Goal: Task Accomplishment & Management: Complete application form

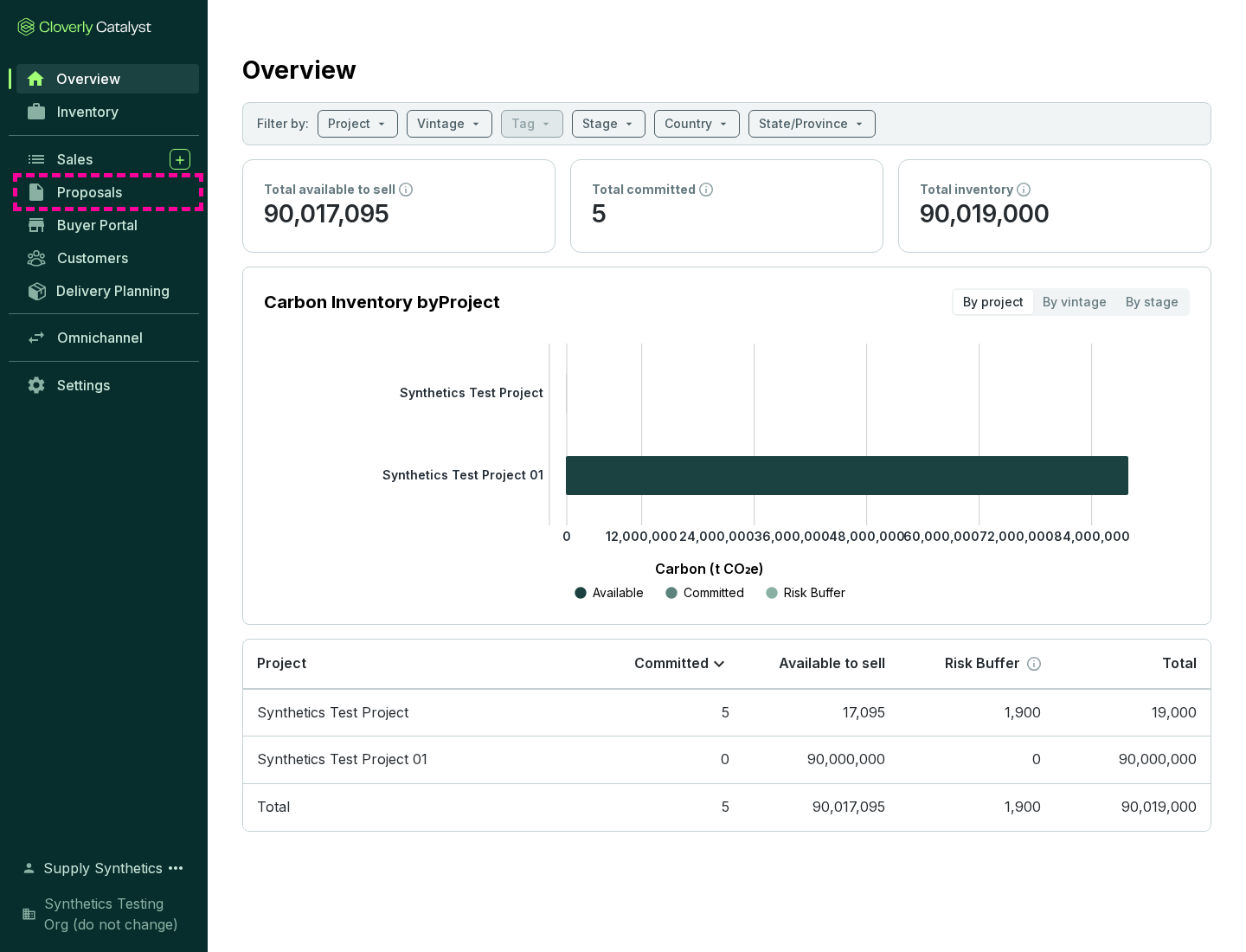
click at [108, 192] on span "Proposals" at bounding box center [89, 192] width 64 height 18
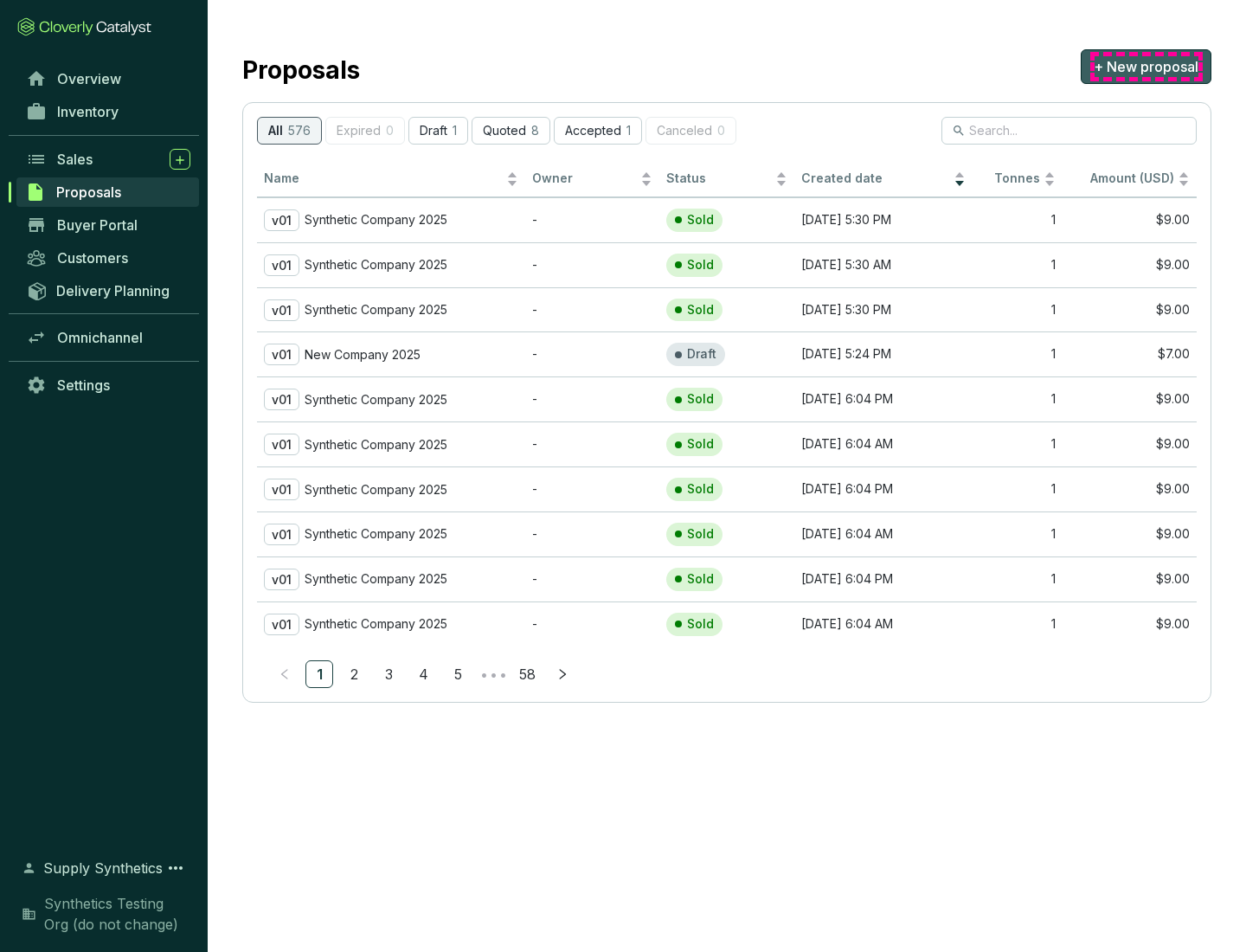
click at [1145, 66] on span "+ New proposal" at bounding box center [1146, 66] width 105 height 21
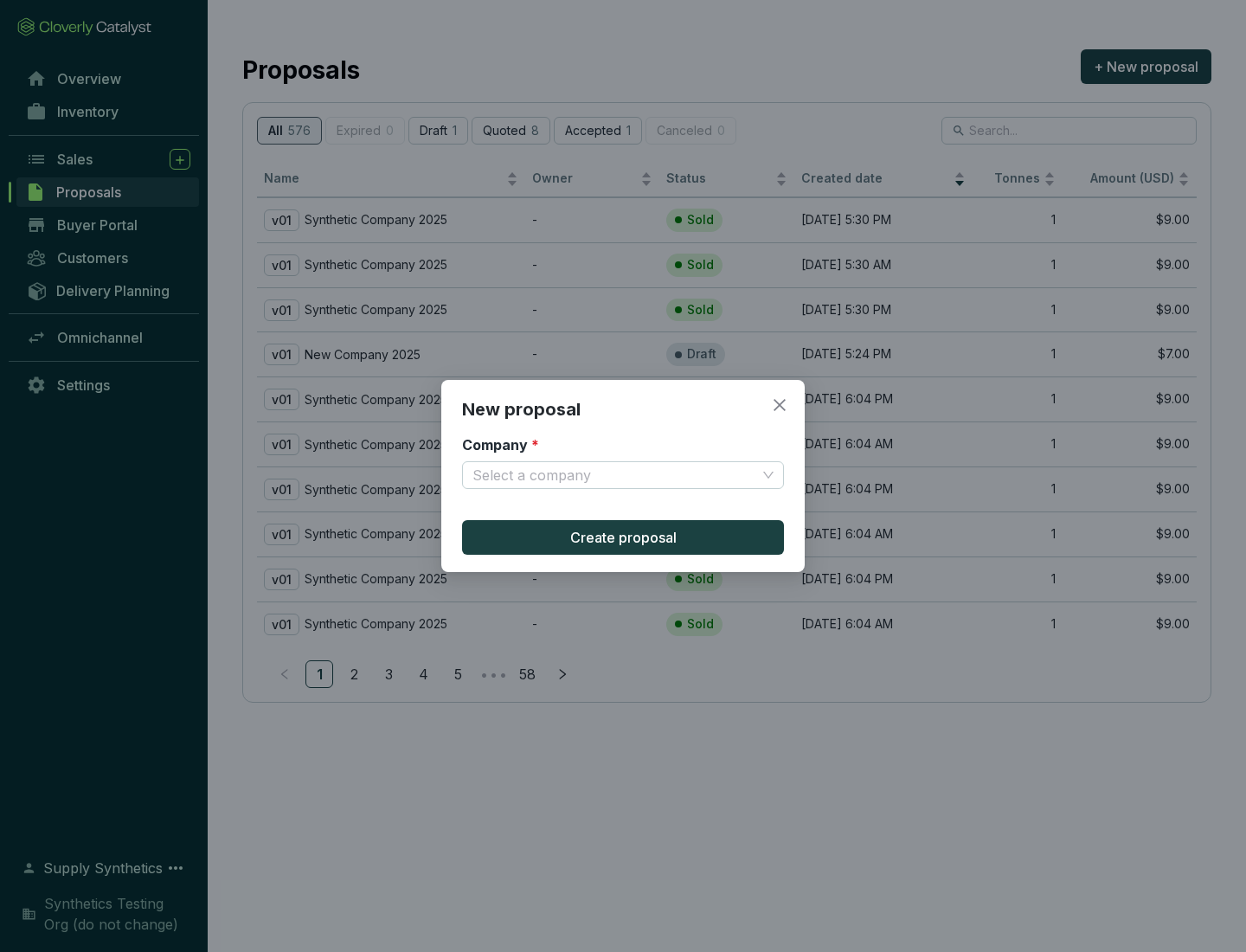
click at [615, 475] on input "Company *" at bounding box center [615, 476] width 284 height 26
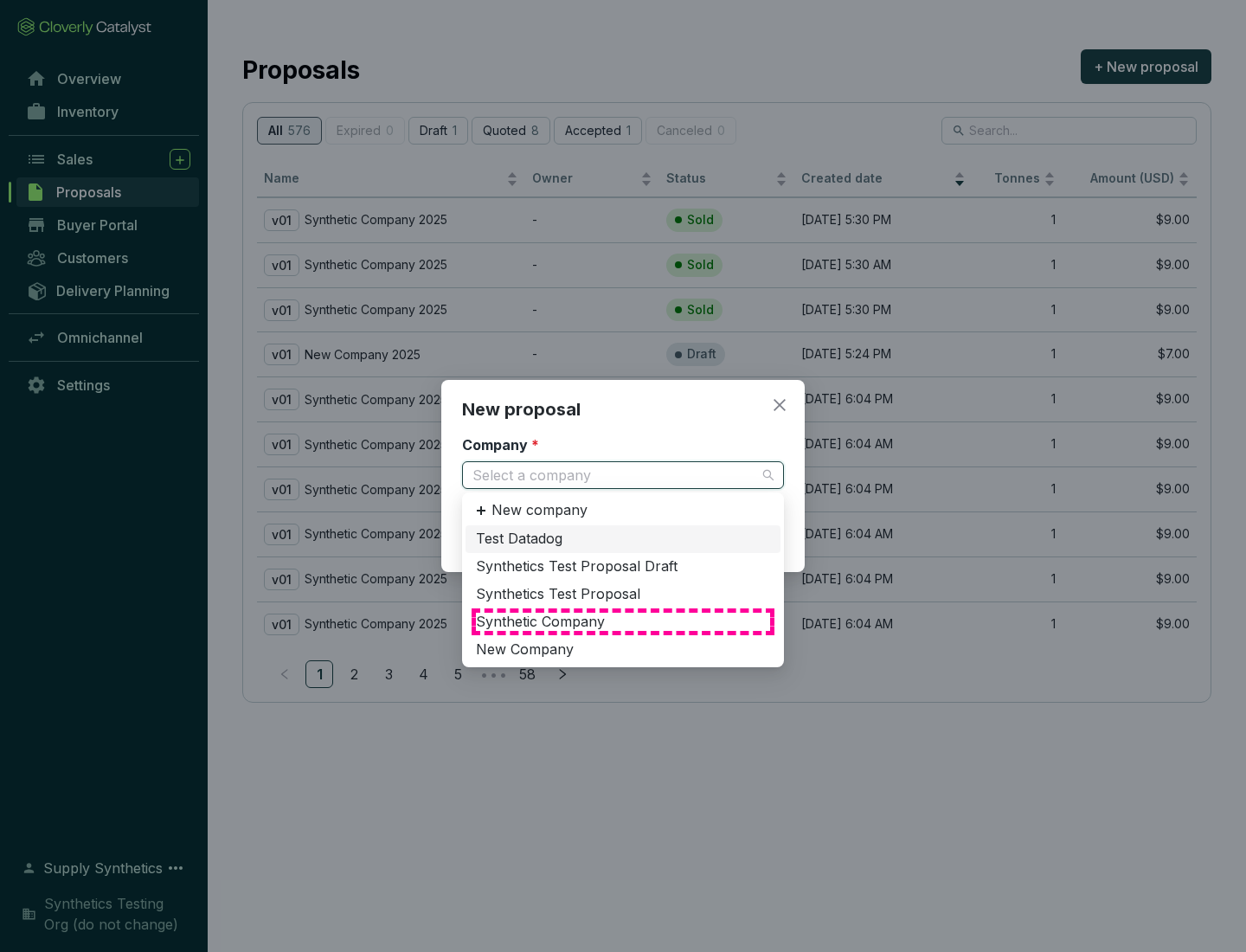
click at [623, 621] on div "Synthetic Company" at bounding box center [622, 622] width 294 height 19
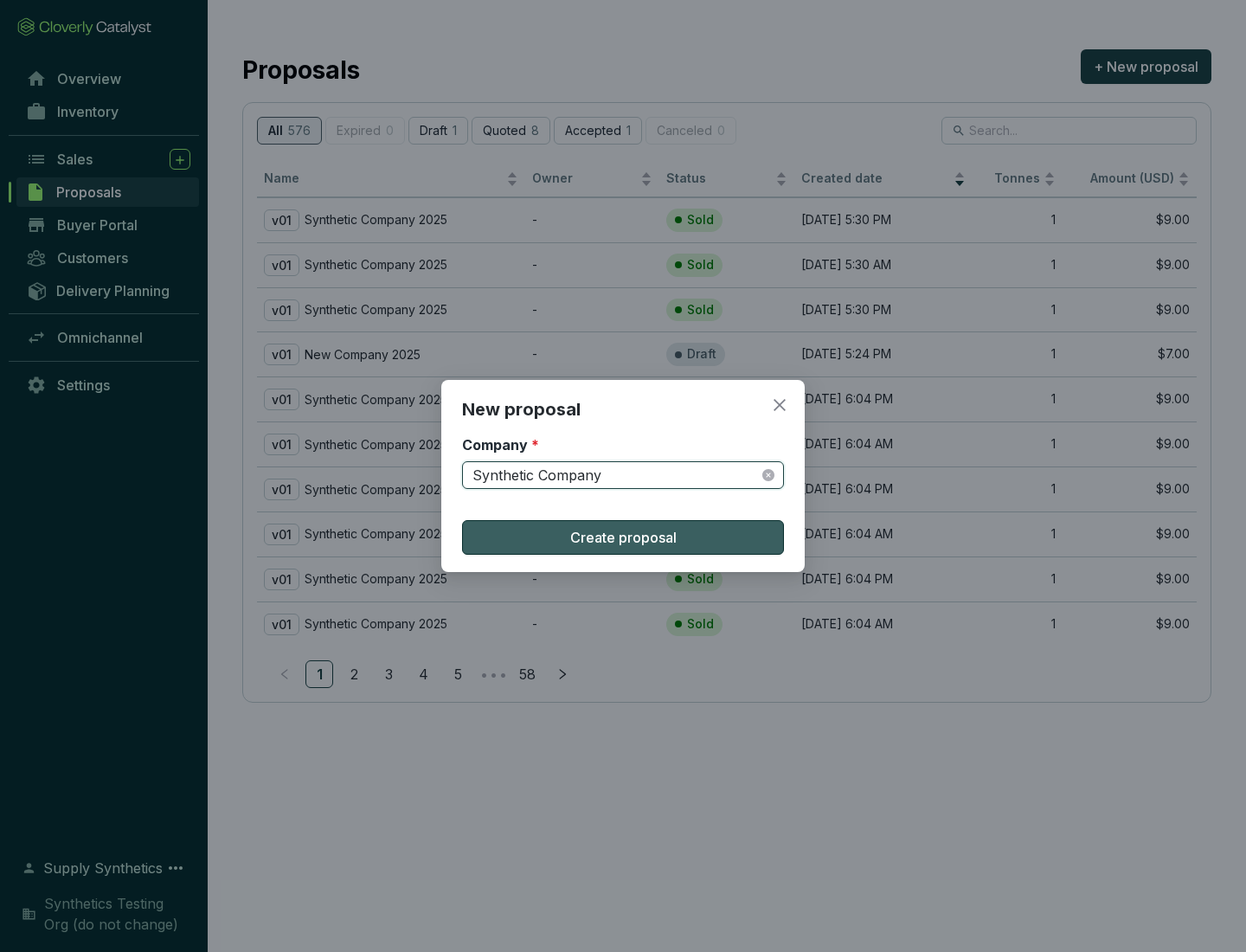
click at [623, 537] on span "Create proposal" at bounding box center [623, 537] width 106 height 21
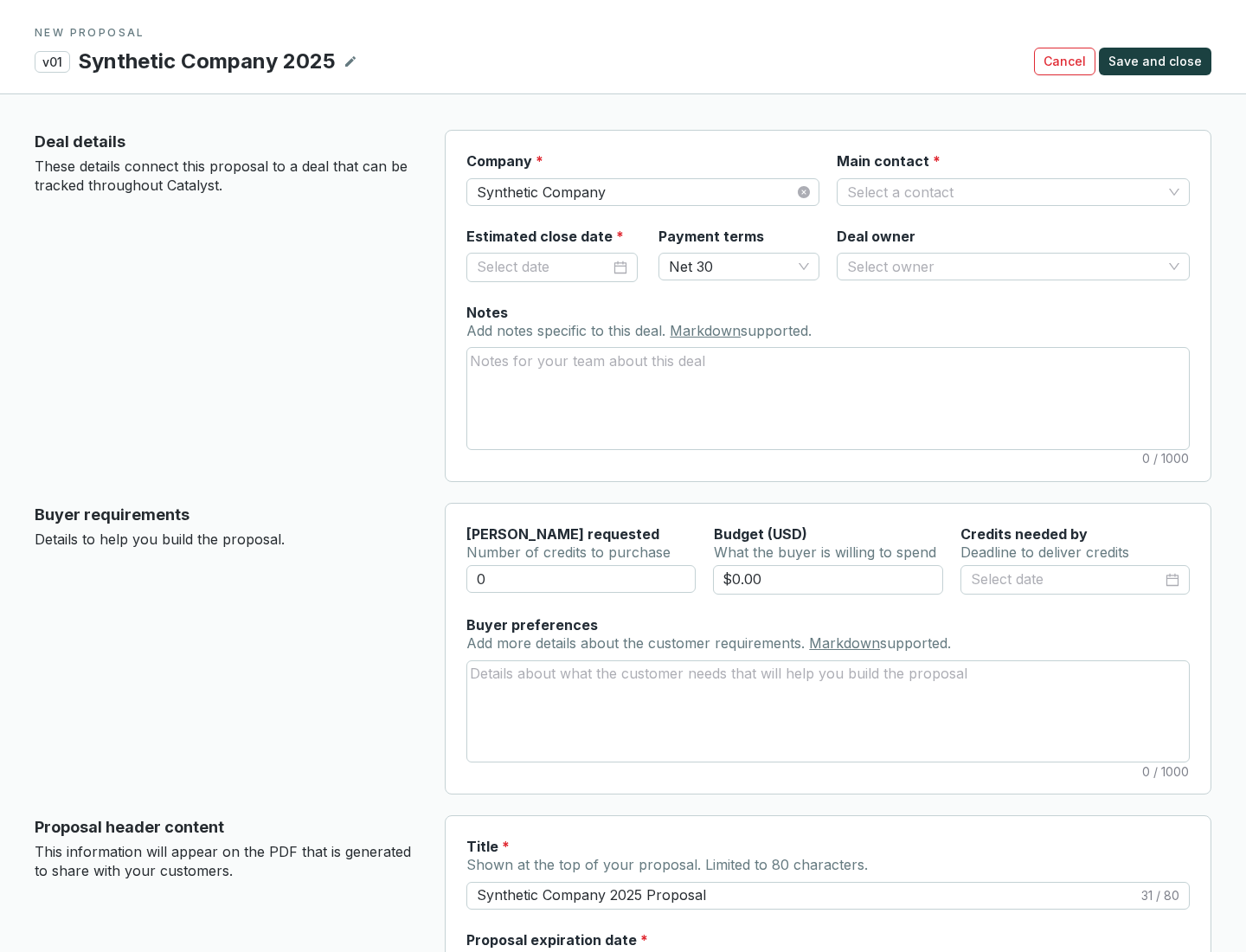
click at [1004, 192] on input "Main contact *" at bounding box center [1004, 192] width 315 height 26
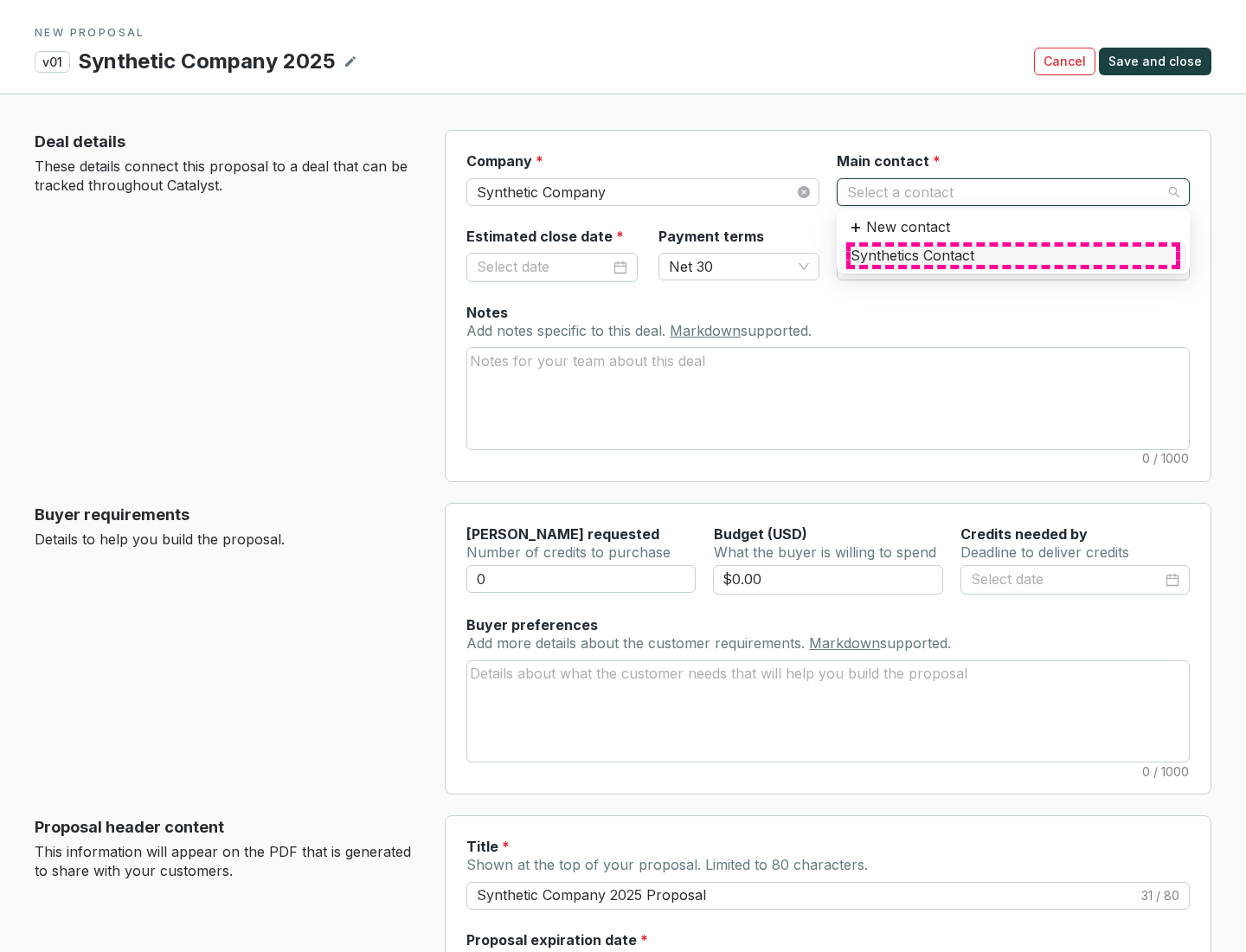
click at [1012, 255] on div "Synthetics Contact" at bounding box center [1012, 256] width 325 height 19
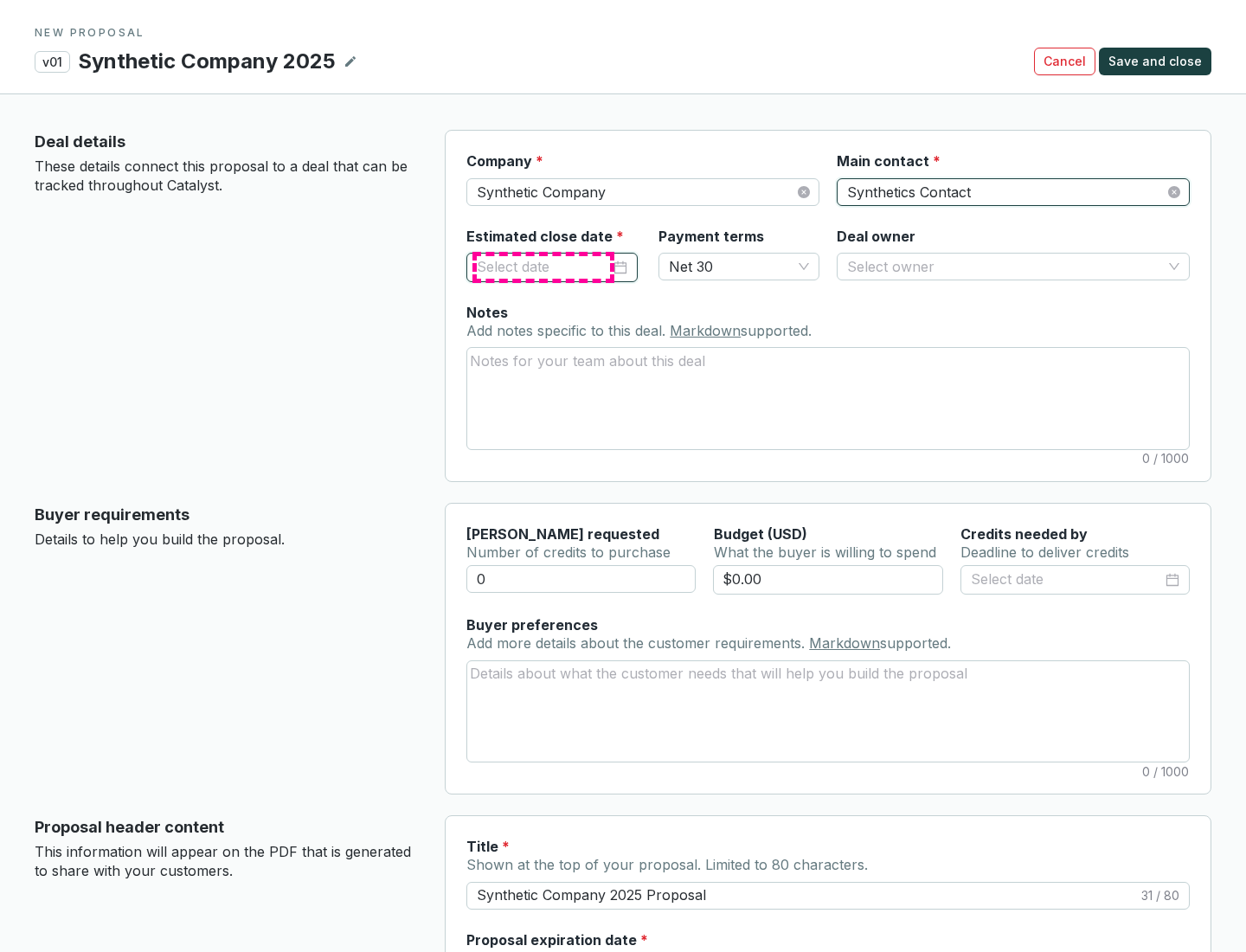
click at [544, 266] on input "Estimated close date *" at bounding box center [543, 267] width 134 height 22
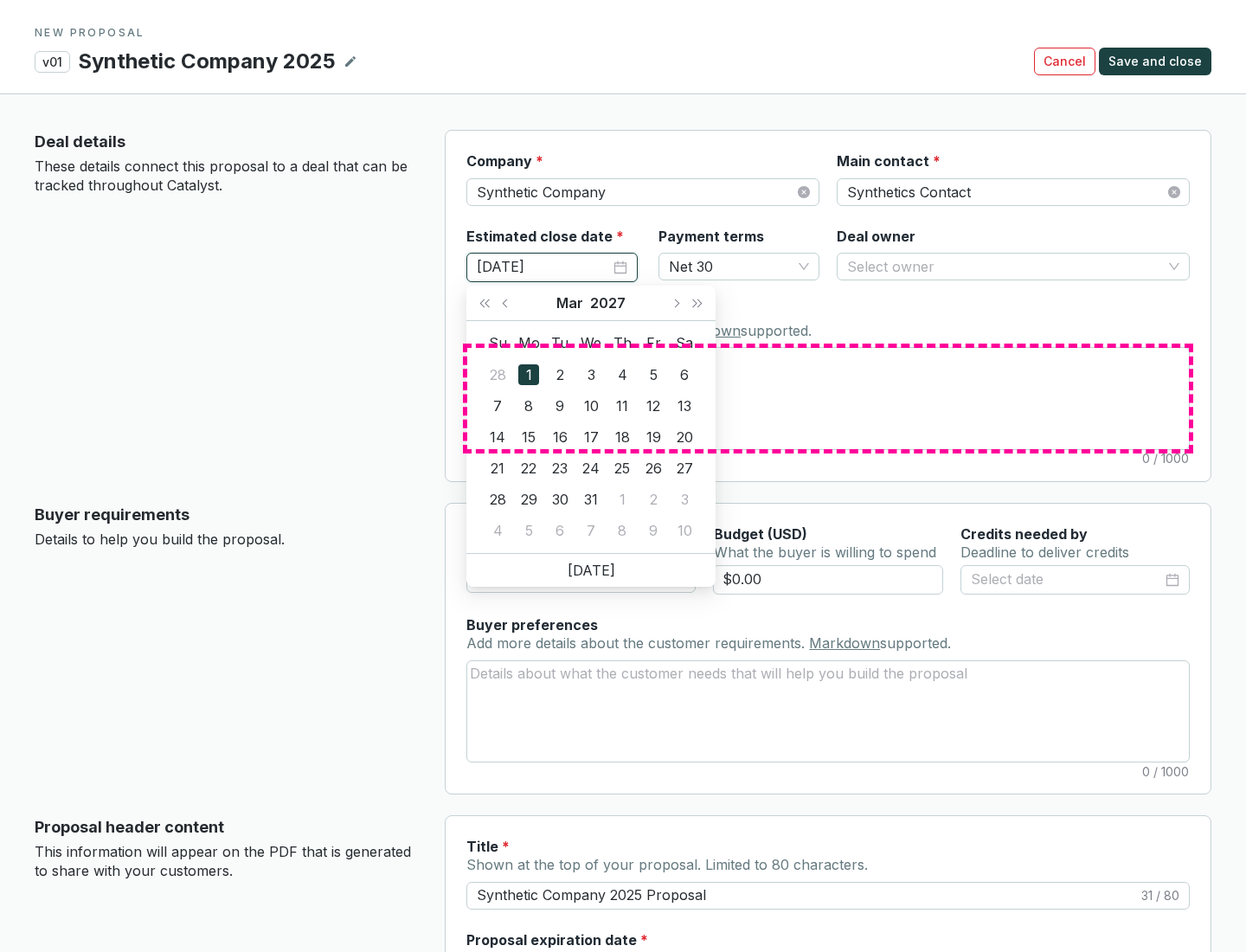
type input "[DATE]"
click at [828, 398] on textarea "Notes Add notes specific to this deal. Markdown supported." at bounding box center [828, 397] width 721 height 100
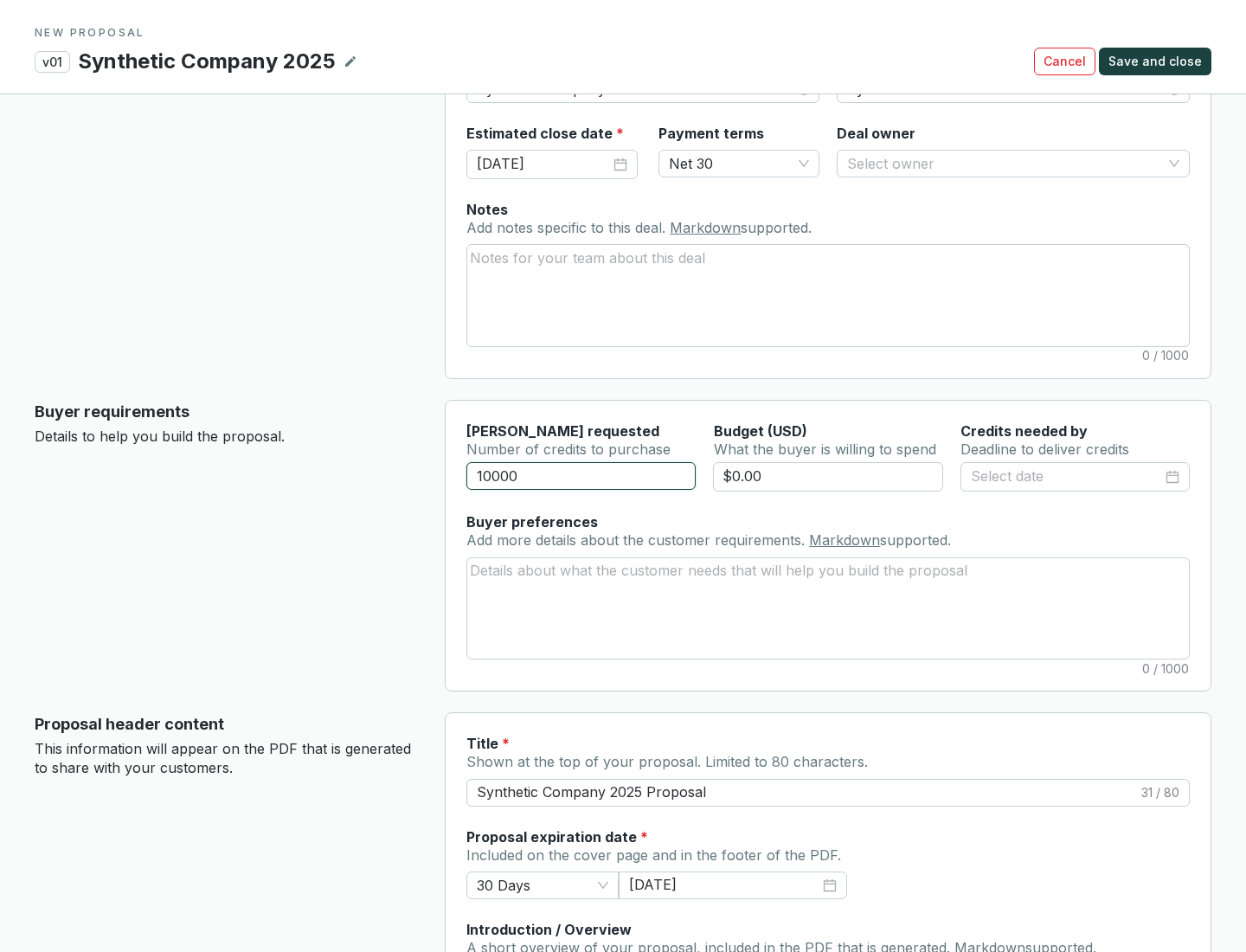
scroll to position [104, 0]
type input "10000"
type input "$0.00"
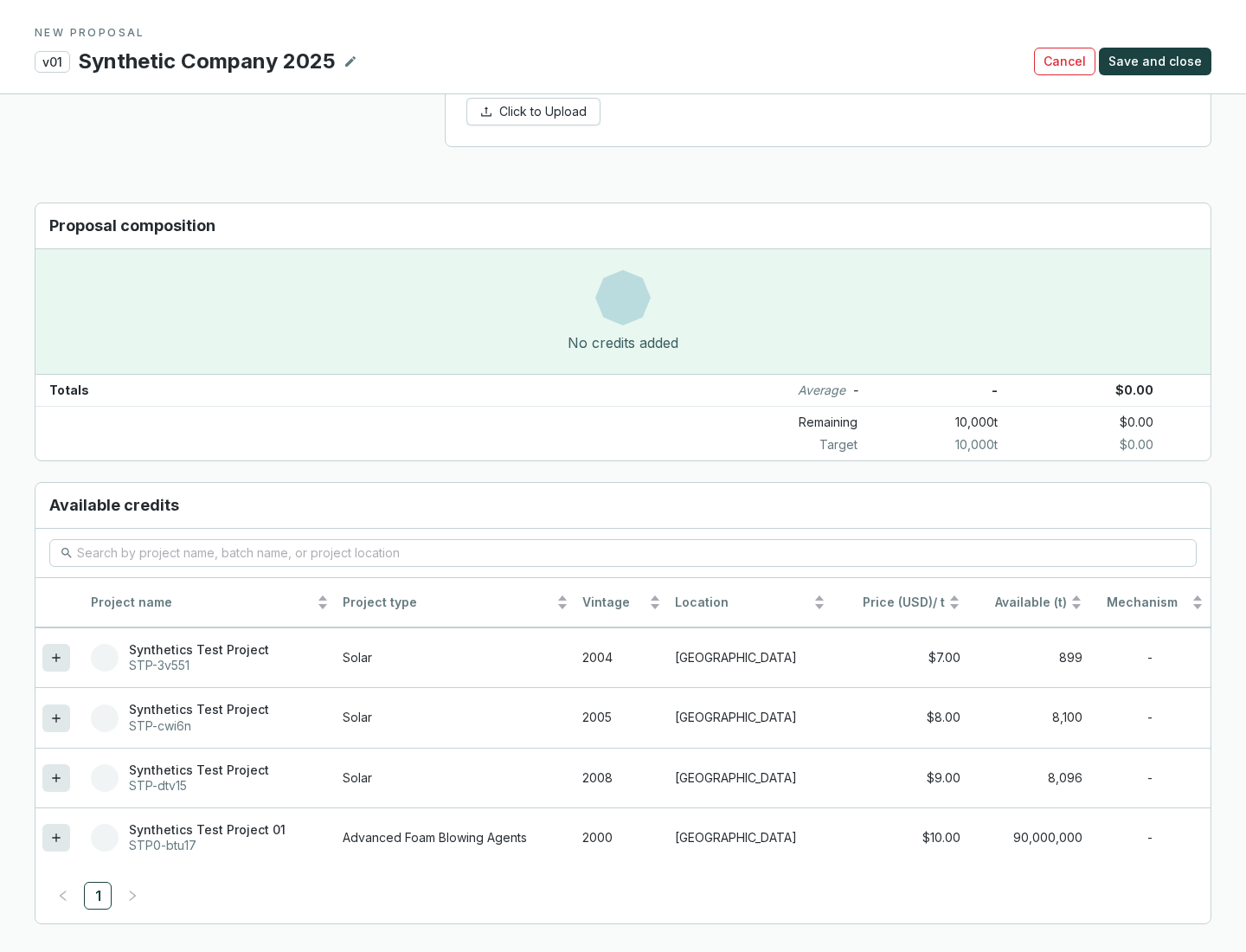
click at [56, 778] on icon at bounding box center [56, 777] width 7 height 7
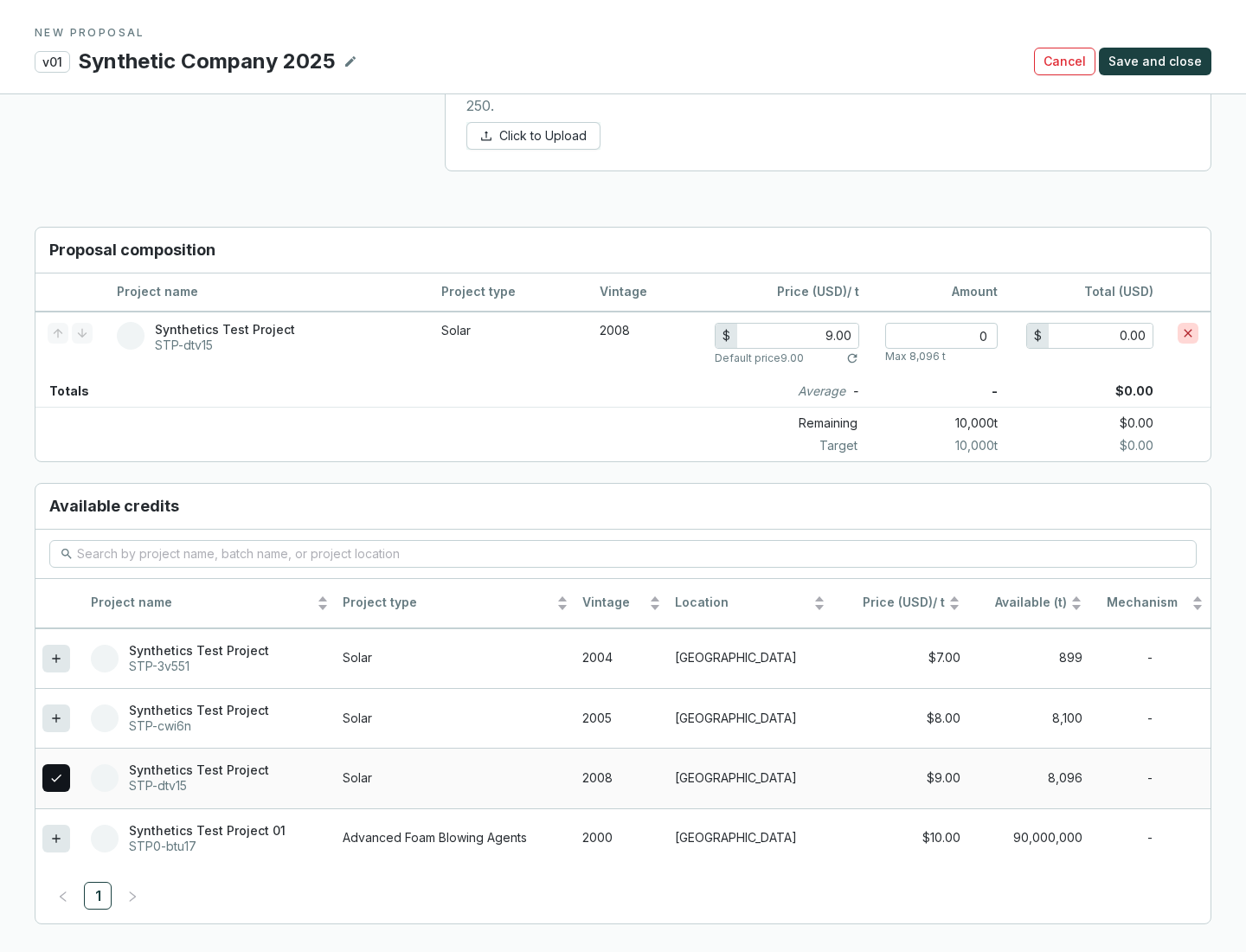
scroll to position [995, 0]
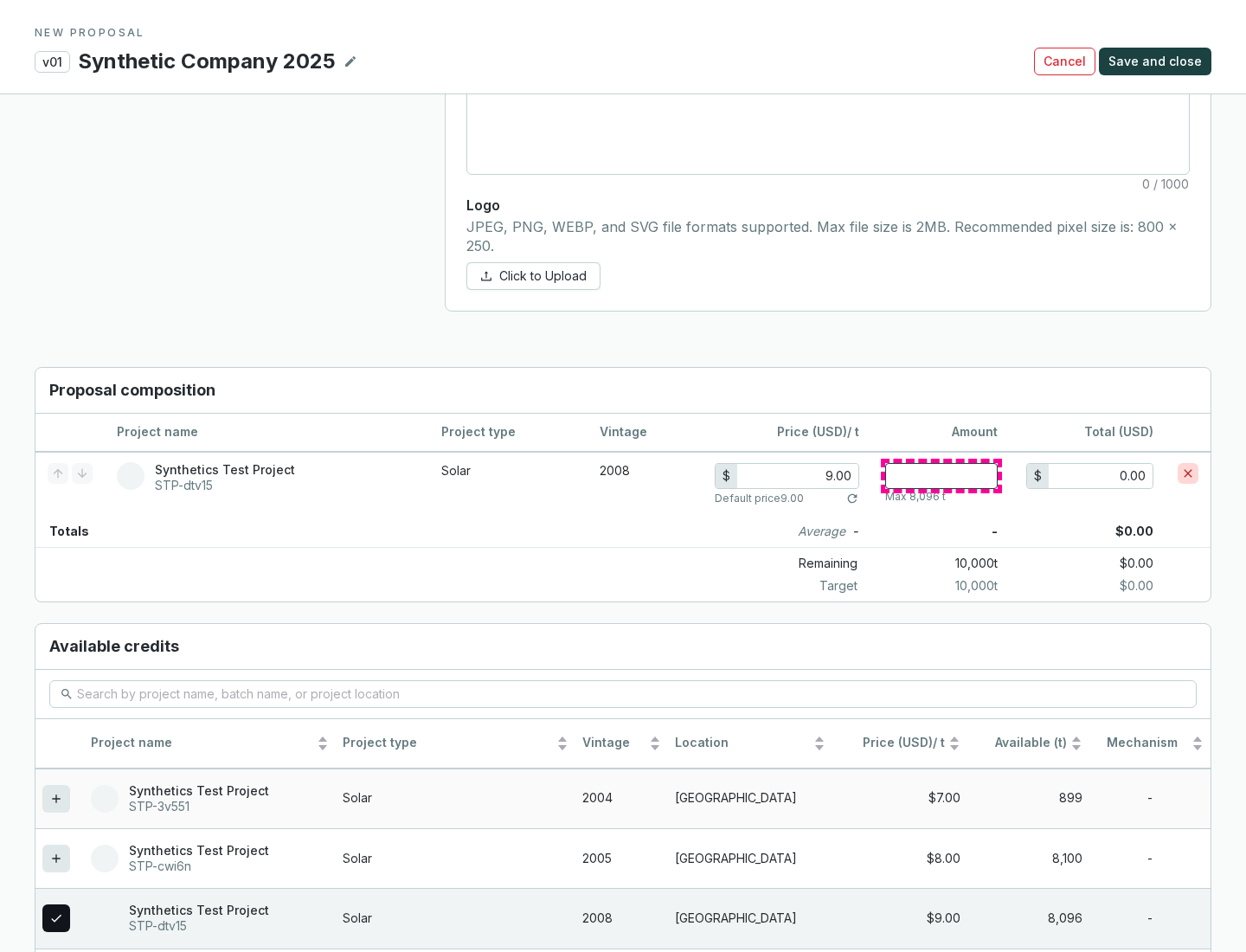
type input "1"
type input "9.00"
type input "1"
click at [1157, 62] on span "Save and close" at bounding box center [1154, 61] width 93 height 18
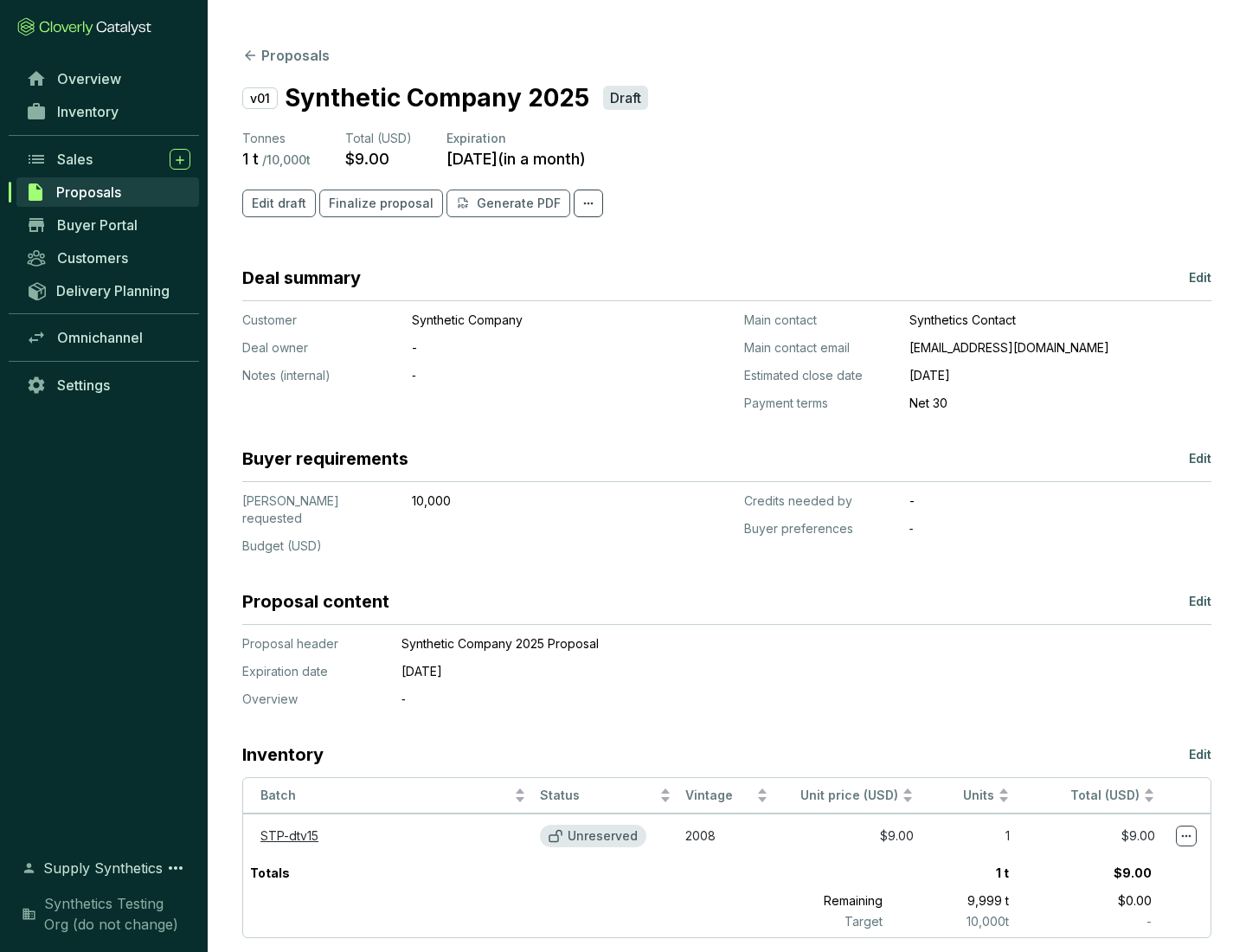
click at [375, 204] on span "Finalize proposal" at bounding box center [381, 203] width 105 height 18
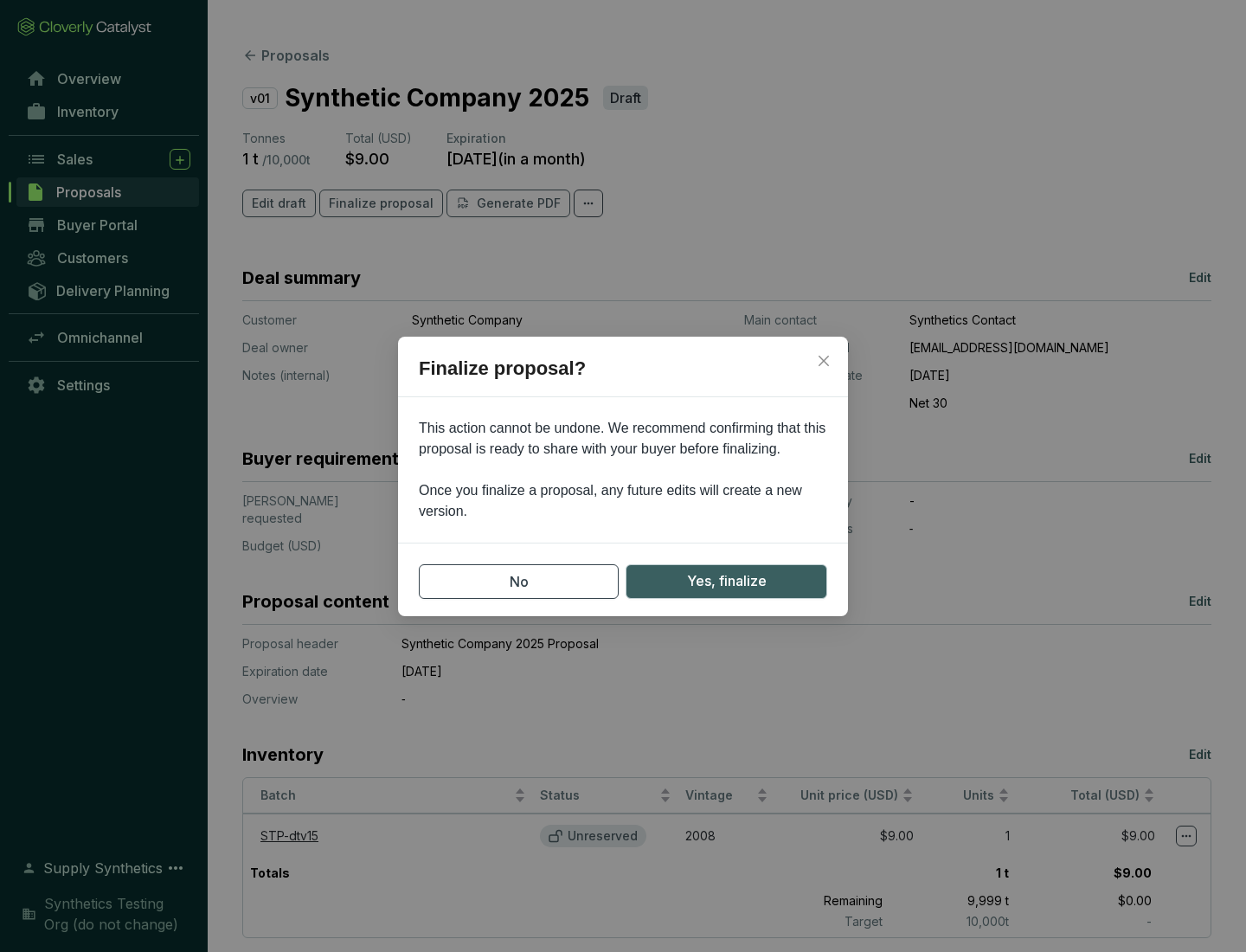
click at [726, 580] on span "Yes, finalize" at bounding box center [726, 580] width 79 height 21
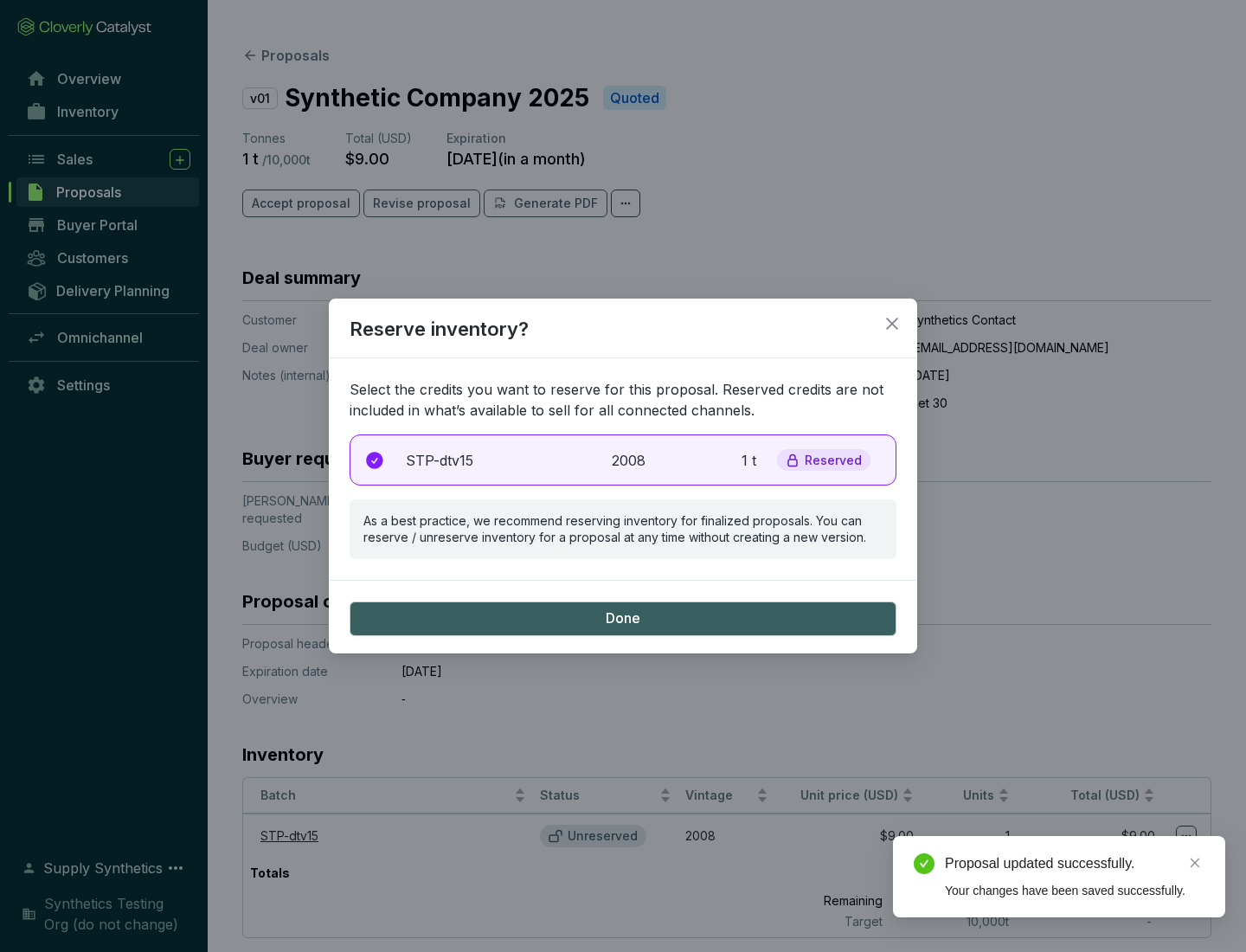
click at [623, 460] on p "2008" at bounding box center [630, 461] width 38 height 21
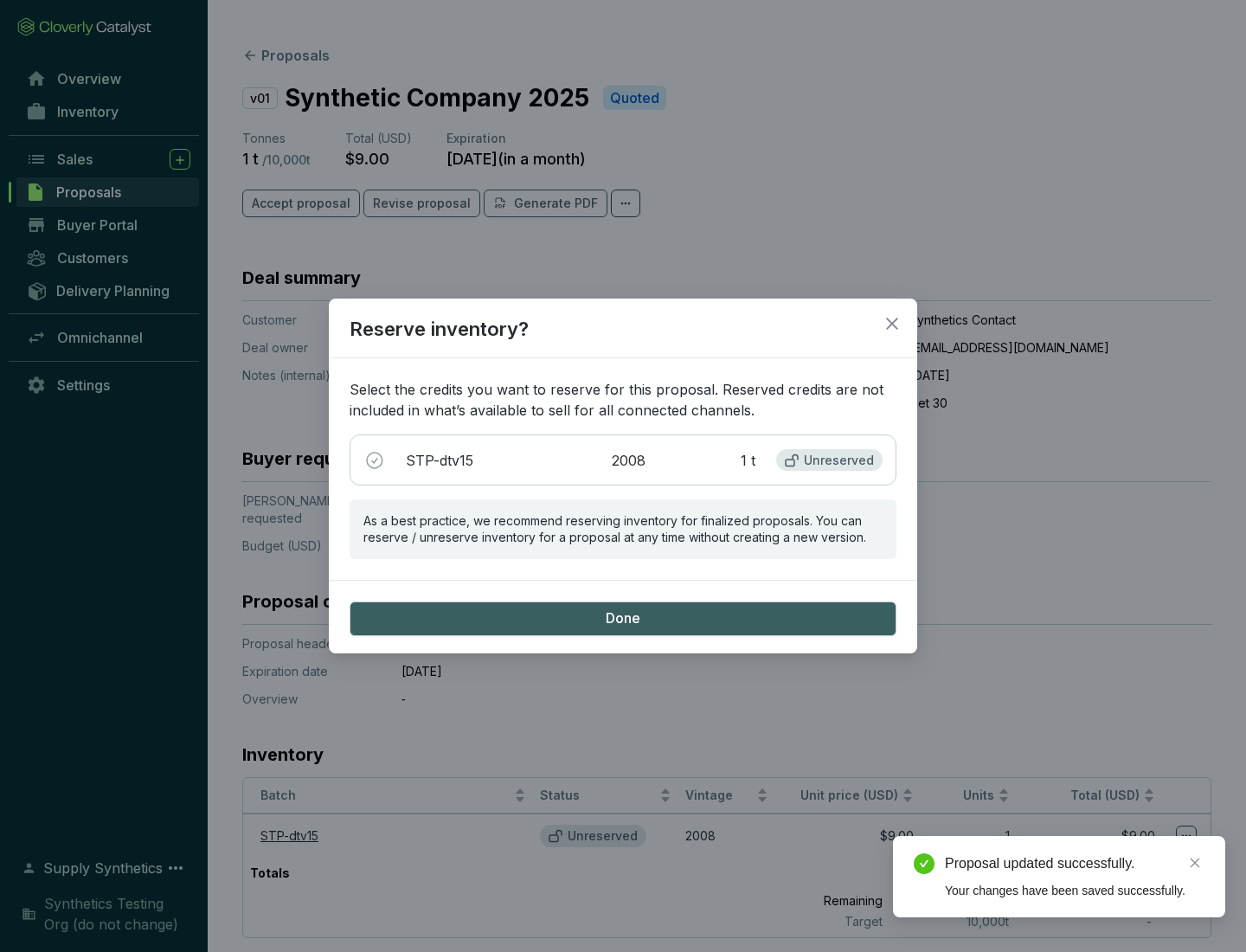
click at [623, 618] on span "Done" at bounding box center [622, 618] width 35 height 19
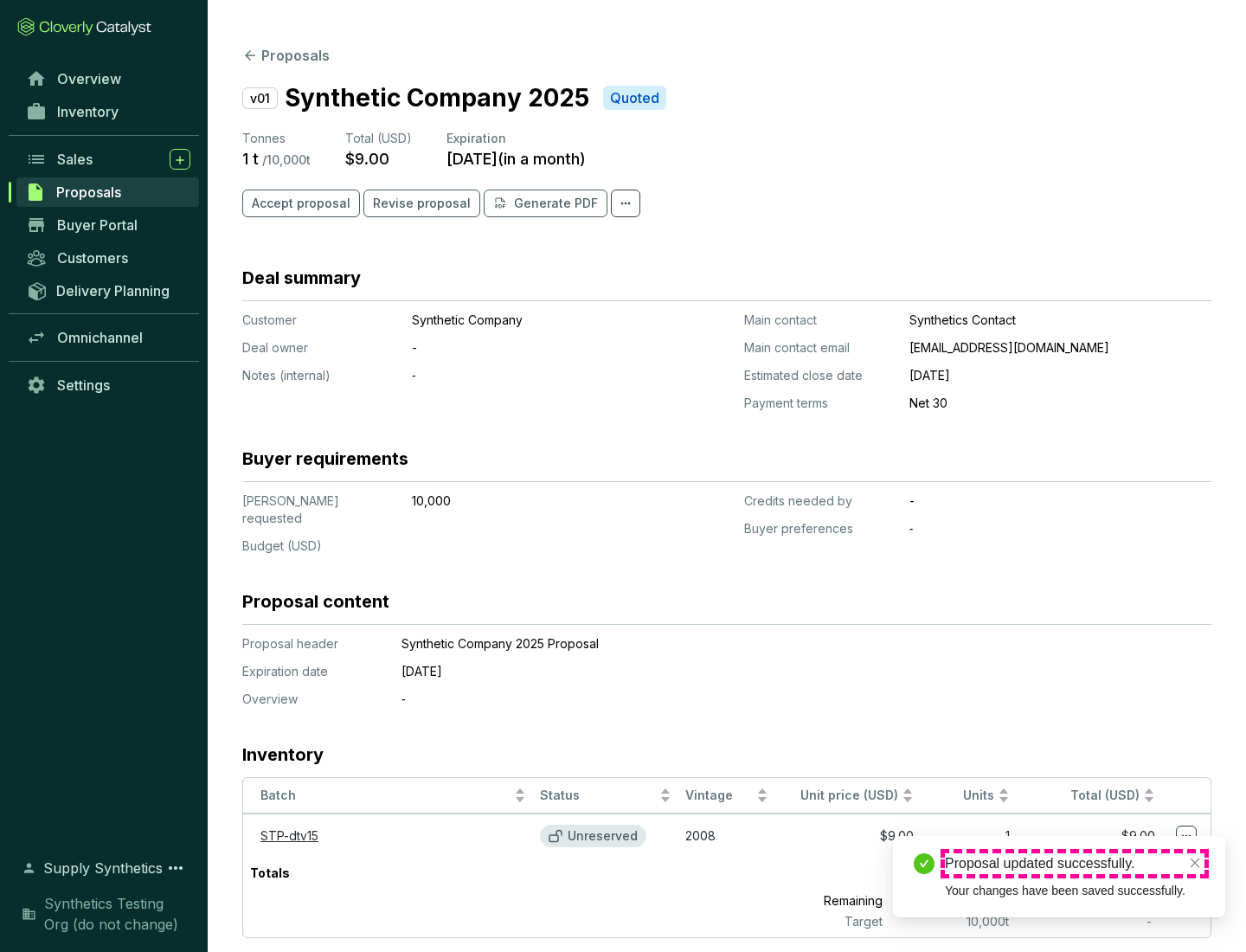
click at [1074, 863] on div "Proposal updated successfully." at bounding box center [1074, 863] width 260 height 21
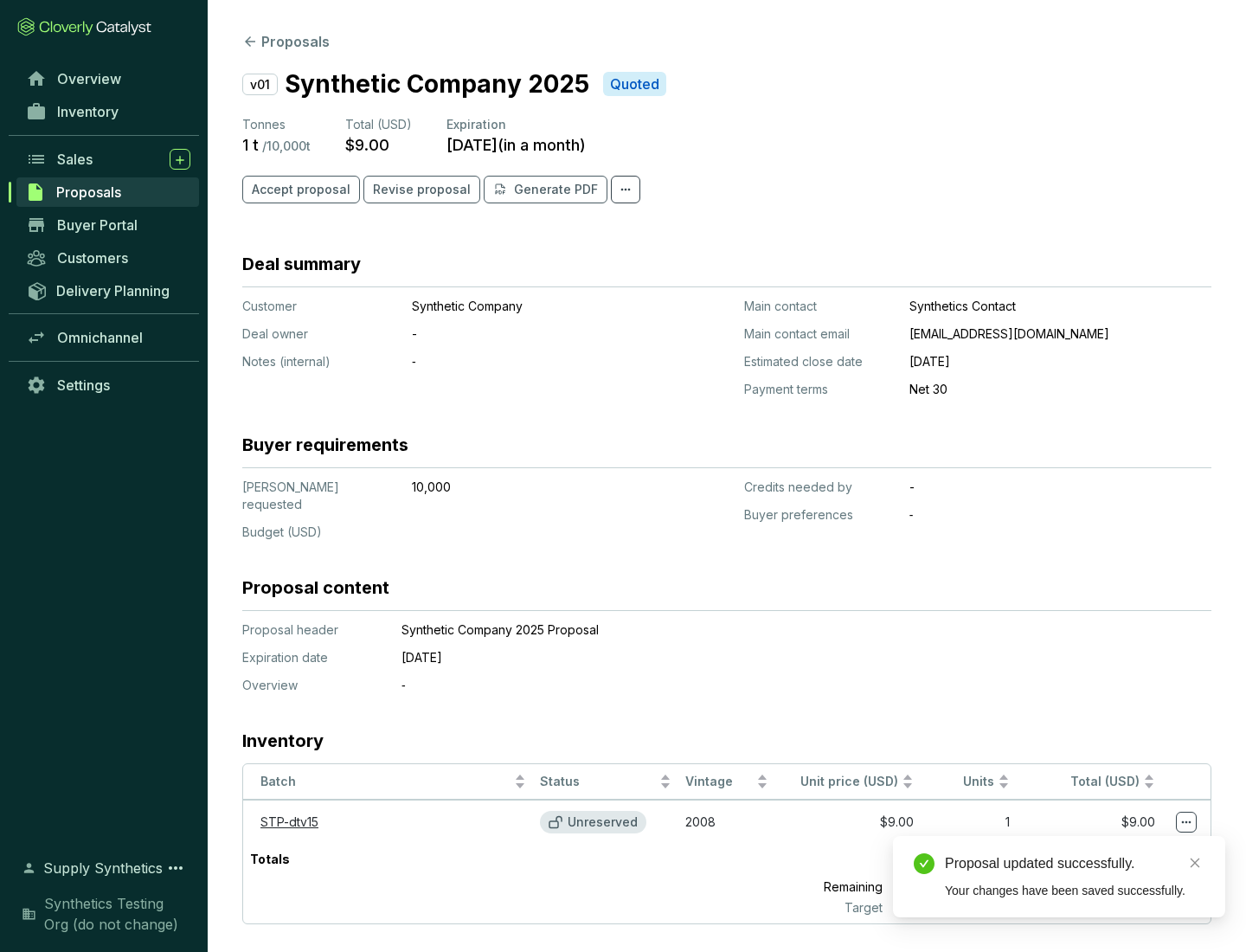
click at [1186, 821] on icon at bounding box center [1186, 822] width 9 height 3
click at [1133, 844] on div "Proposal updated successfully. Your changes have been saved successfully." at bounding box center [1059, 876] width 333 height 81
click at [1074, 863] on div "Proposal updated successfully." at bounding box center [1074, 863] width 260 height 21
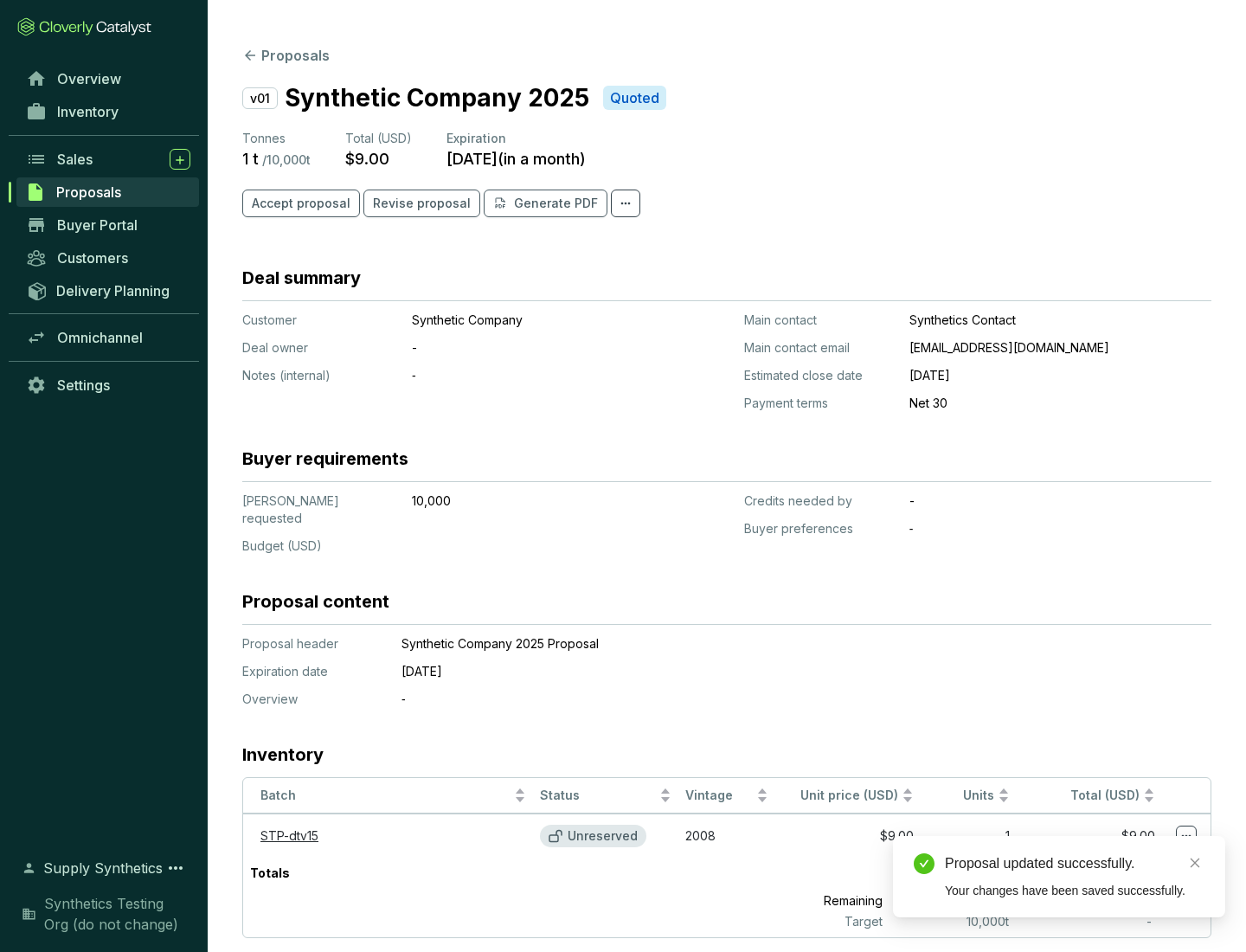
click at [299, 204] on span "Accept proposal" at bounding box center [301, 203] width 99 height 18
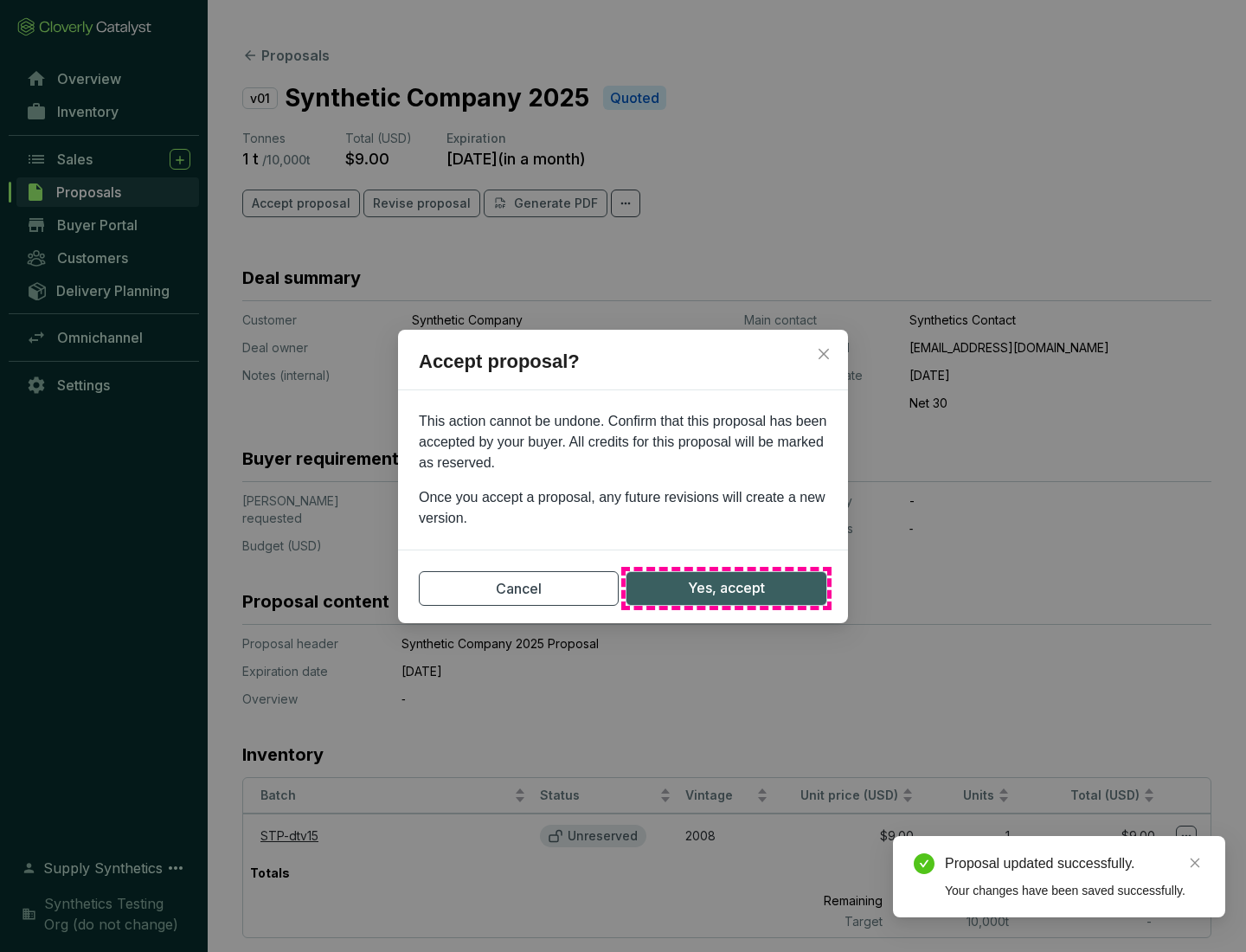
click at [726, 588] on span "Yes, accept" at bounding box center [726, 588] width 77 height 21
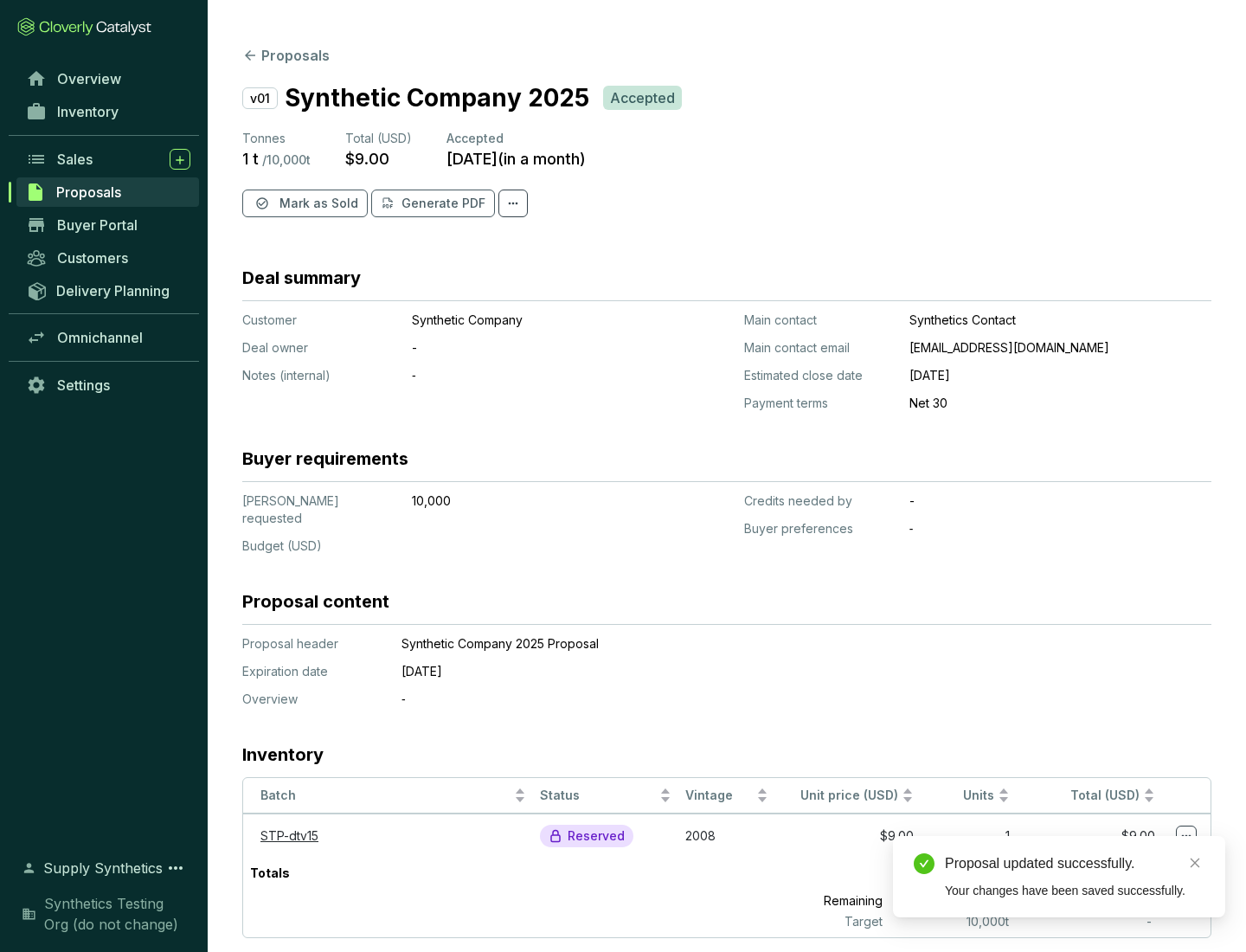
click at [317, 204] on span "Mark as Sold" at bounding box center [319, 203] width 78 height 18
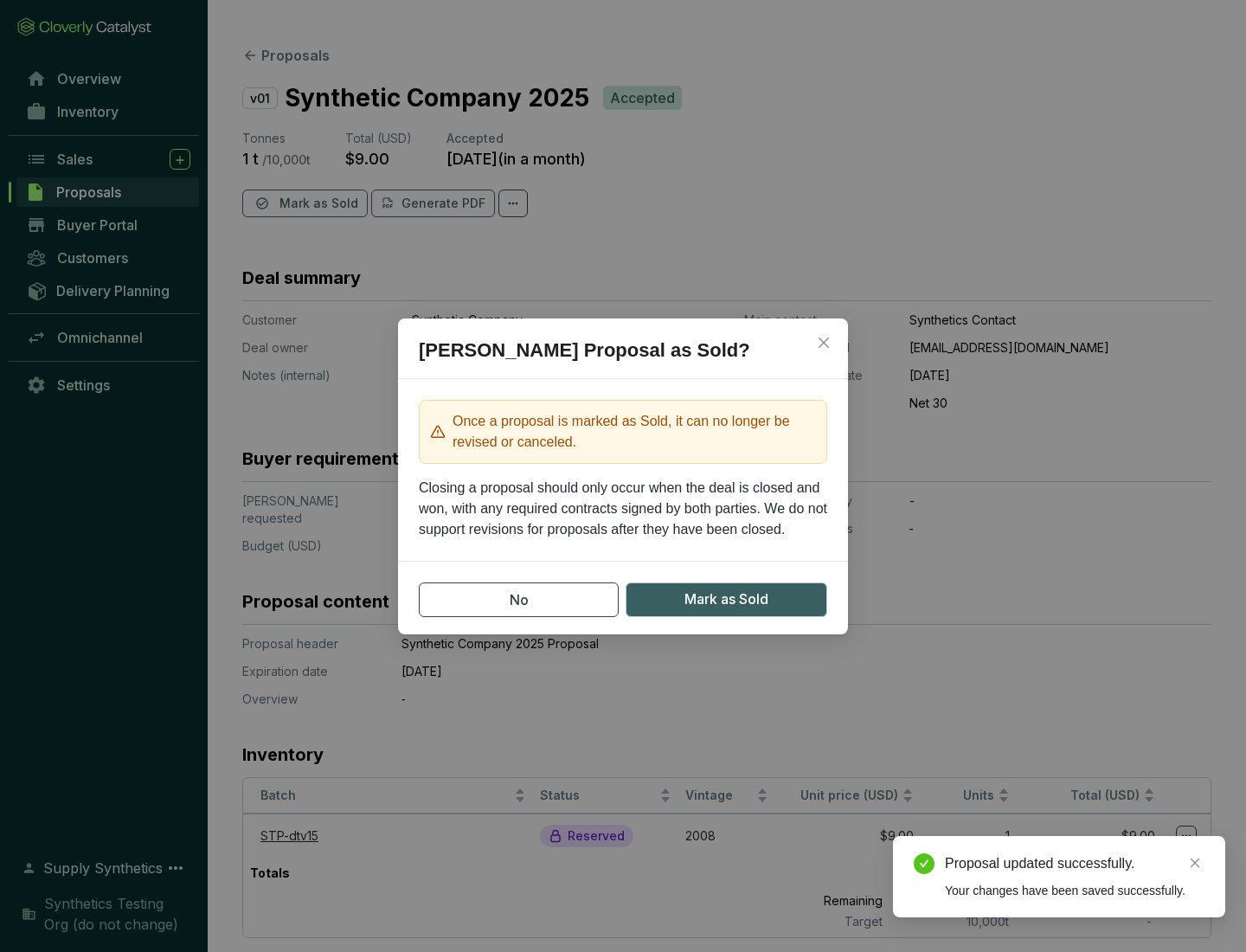
click at [726, 599] on span "Mark as Sold" at bounding box center [727, 599] width 84 height 21
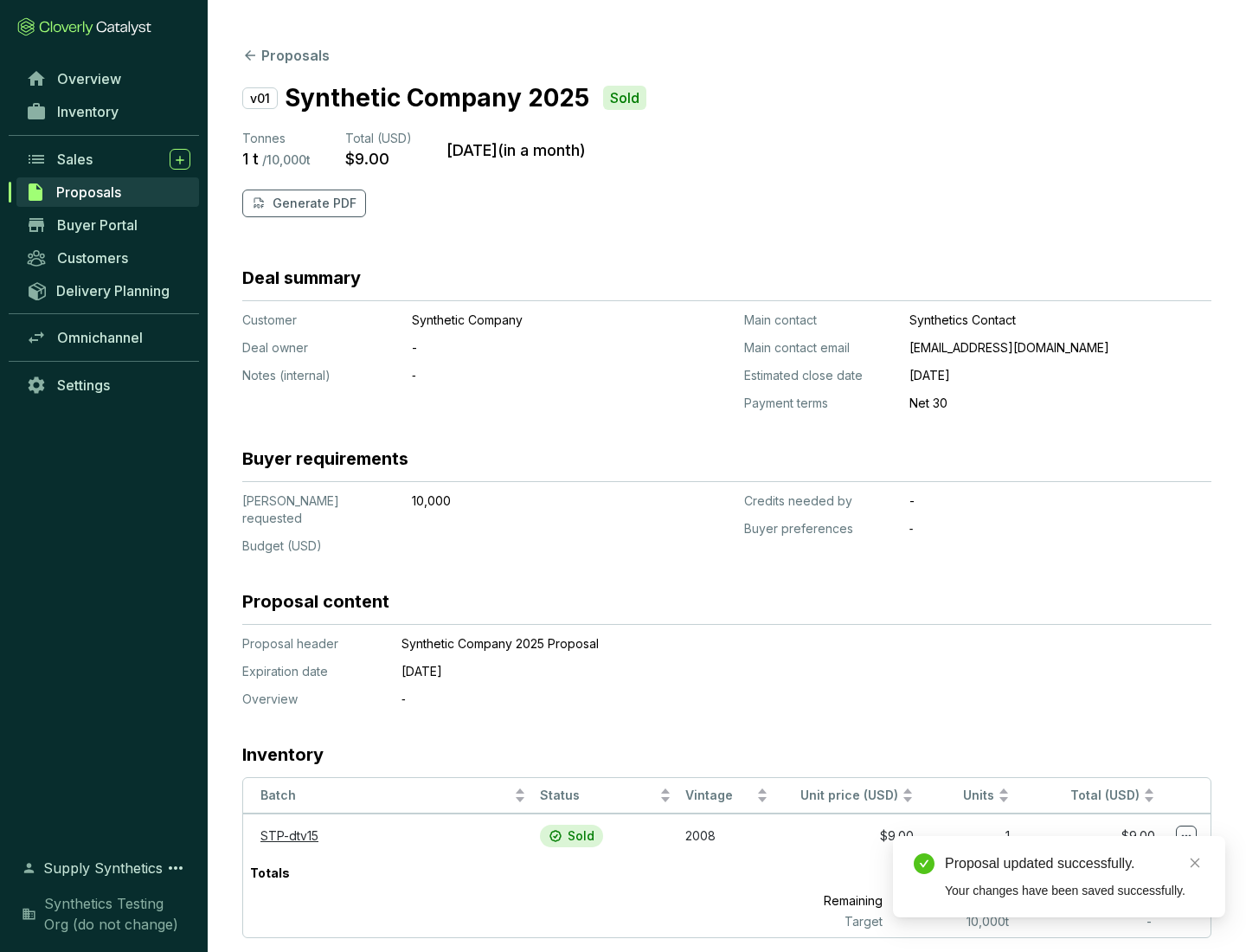
click at [312, 204] on p "Generate PDF" at bounding box center [315, 203] width 84 height 18
click at [1074, 863] on div "Proposal updated successfully." at bounding box center [1074, 863] width 260 height 21
